Goal: Information Seeking & Learning: Learn about a topic

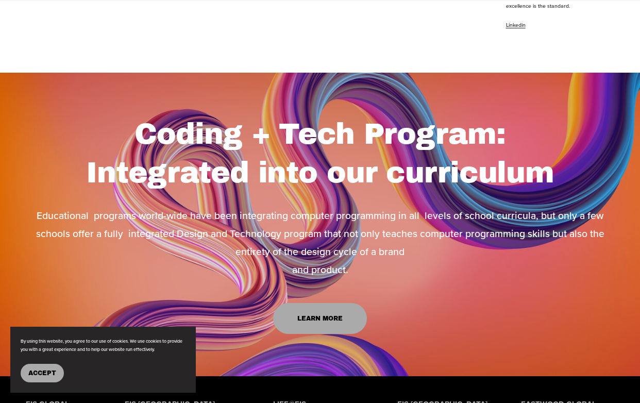
scroll to position [1743, 0]
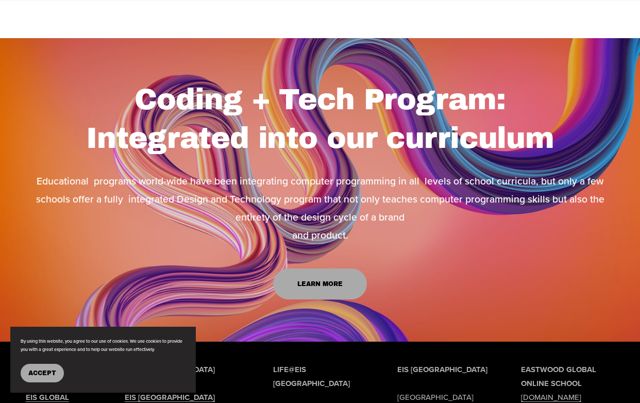
click at [315, 269] on link "Learn More" at bounding box center [319, 284] width 93 height 31
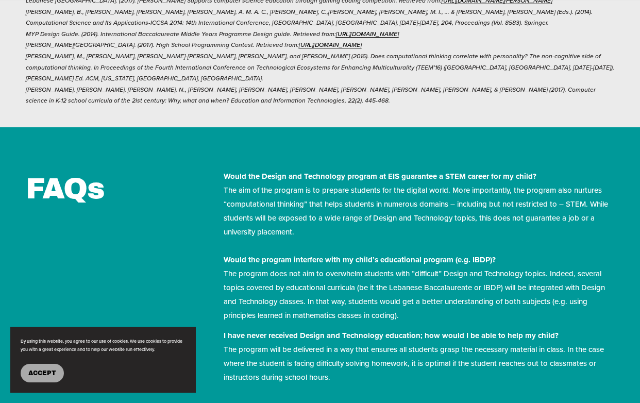
scroll to position [4071, 0]
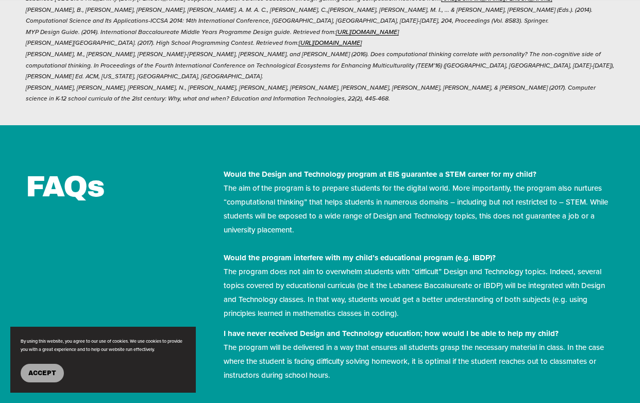
click at [407, 279] on p "Would the Design and Technology program at EIS guarantee a STEM career for my c…" at bounding box center [419, 244] width 391 height 153
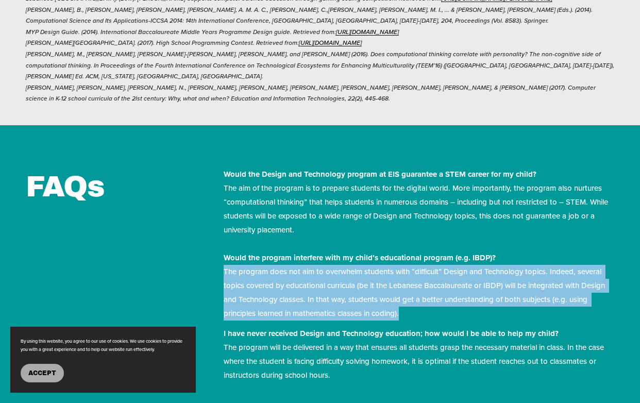
click at [407, 279] on p "Would the Design and Technology program at EIS guarantee a STEM career for my c…" at bounding box center [419, 244] width 391 height 153
click at [406, 276] on p "Would the Design and Technology program at EIS guarantee a STEM career for my c…" at bounding box center [419, 244] width 391 height 153
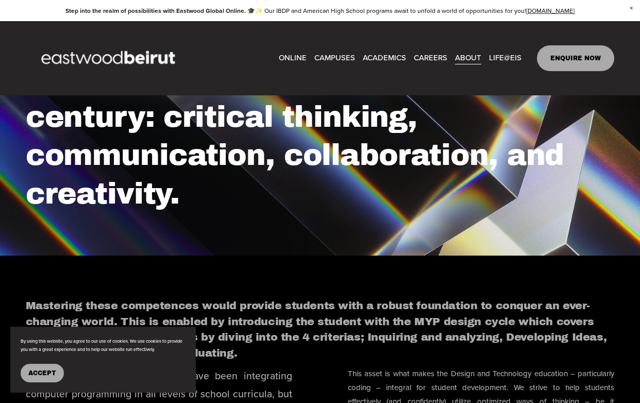
scroll to position [0, 0]
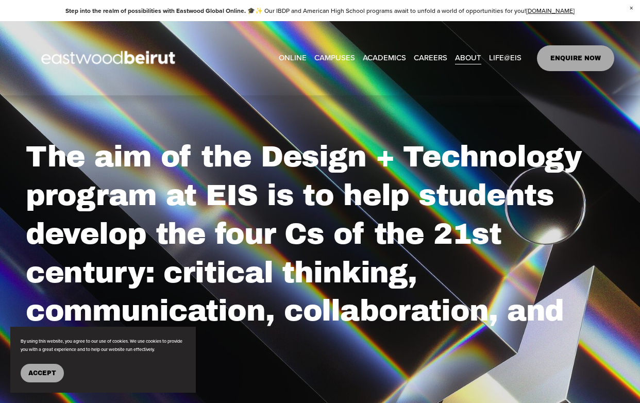
click at [0, 0] on span "Beirut Guide for Expats" at bounding box center [0, 0] width 0 height 0
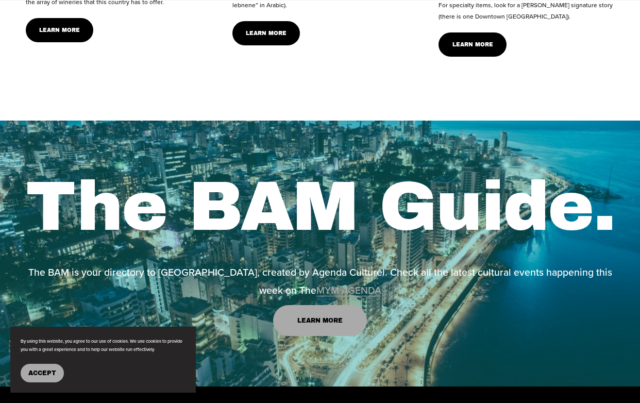
scroll to position [1996, 0]
